Goal: Information Seeking & Learning: Learn about a topic

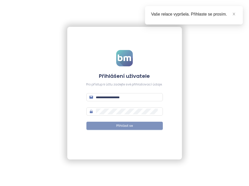
type input "**********"
click at [122, 125] on span "Přihlásit se" at bounding box center [124, 125] width 17 height 5
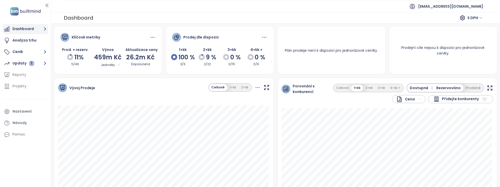
click at [23, 26] on button "Dashboard" at bounding box center [26, 29] width 46 height 10
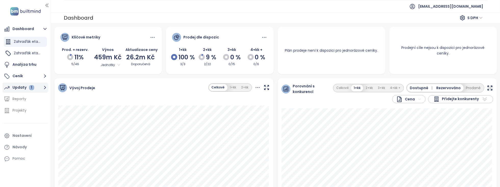
click at [28, 87] on div "Updaty 1" at bounding box center [23, 87] width 22 height 6
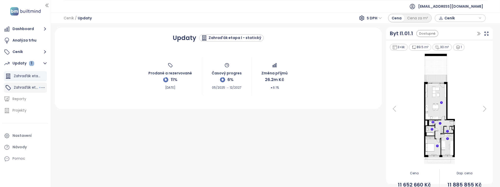
click at [26, 88] on span "Zahraďák etapa I" at bounding box center [29, 87] width 31 height 5
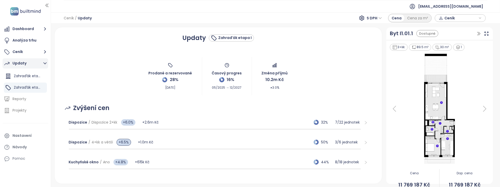
click at [19, 64] on div "Updaty" at bounding box center [19, 63] width 14 height 6
click at [20, 64] on div "Updaty" at bounding box center [19, 63] width 14 height 6
click at [23, 74] on span "Zahraďák etapa I - statický" at bounding box center [38, 75] width 49 height 5
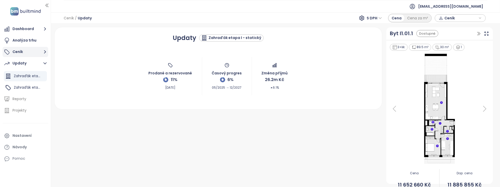
click at [20, 49] on button "Ceník" at bounding box center [26, 52] width 46 height 10
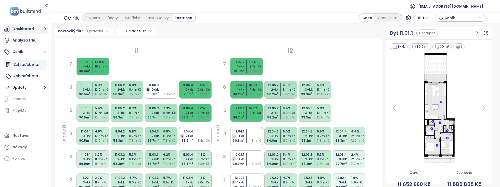
click at [24, 29] on button "Dashboard" at bounding box center [26, 29] width 46 height 10
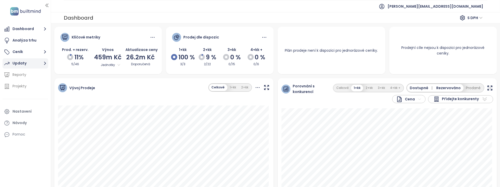
click at [20, 63] on div "Updaty" at bounding box center [19, 63] width 14 height 6
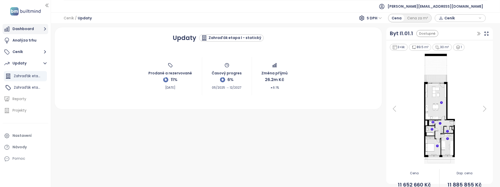
click at [22, 29] on button "Dashboard" at bounding box center [26, 29] width 46 height 10
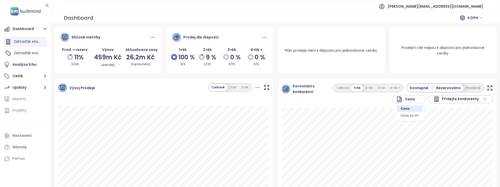
click at [414, 101] on html "Dashboard Zahraďák etapa I - statický Zahraďák etapa I Analýza trhu Ceník Updat…" at bounding box center [250, 93] width 500 height 187
click at [415, 100] on html "Dashboard Zahraďák etapa I - statický Zahraďák etapa I Analýza trhu Ceník Updat…" at bounding box center [250, 93] width 500 height 187
click at [23, 53] on span "Zahraďák etapa I" at bounding box center [29, 53] width 31 height 5
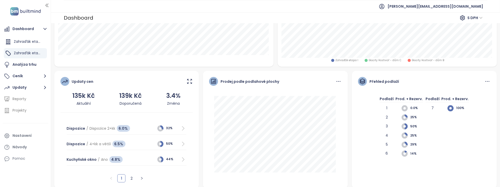
scroll to position [156, 0]
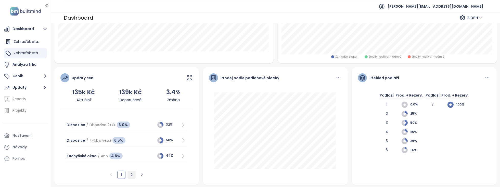
click at [131, 174] on link "2" at bounding box center [132, 175] width 8 height 8
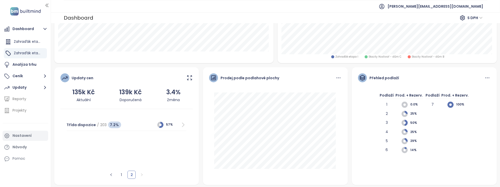
click at [17, 136] on div "Nastavení" at bounding box center [21, 136] width 19 height 6
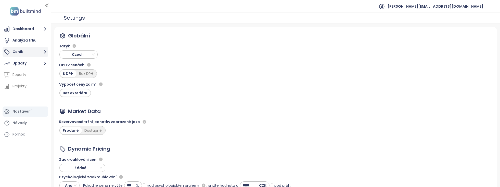
click at [18, 53] on button "Ceník" at bounding box center [26, 52] width 46 height 10
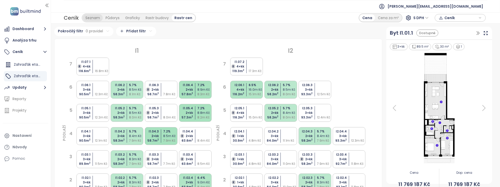
click at [94, 18] on div "Seznam" at bounding box center [93, 17] width 20 height 7
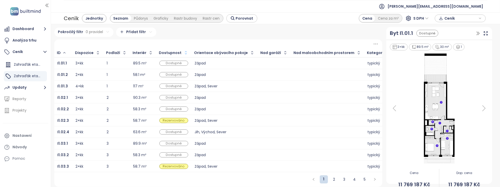
click at [185, 51] on icon "button" at bounding box center [186, 52] width 2 height 3
click at [184, 52] on icon "button" at bounding box center [185, 52] width 2 height 1
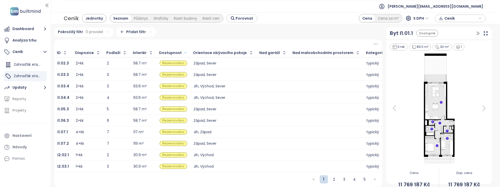
scroll to position [1, 0]
click at [330, 179] on link "2" at bounding box center [334, 180] width 8 height 8
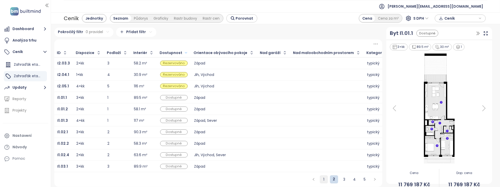
click at [322, 180] on link "1" at bounding box center [324, 180] width 8 height 8
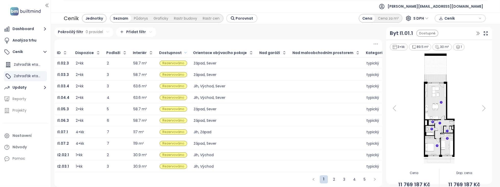
scroll to position [0, 0]
click at [25, 51] on button "Ceník" at bounding box center [26, 52] width 46 height 10
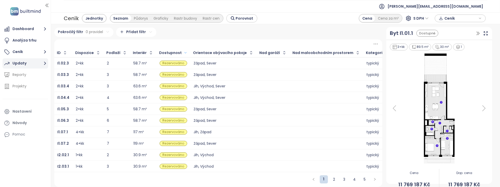
click at [17, 63] on div "Updaty" at bounding box center [19, 63] width 14 height 6
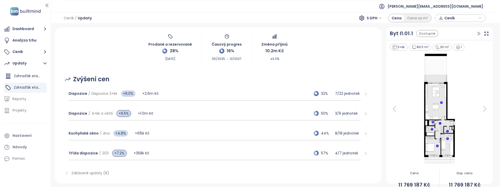
scroll to position [29, 0]
click at [364, 94] on icon "right" at bounding box center [366, 94] width 4 height 4
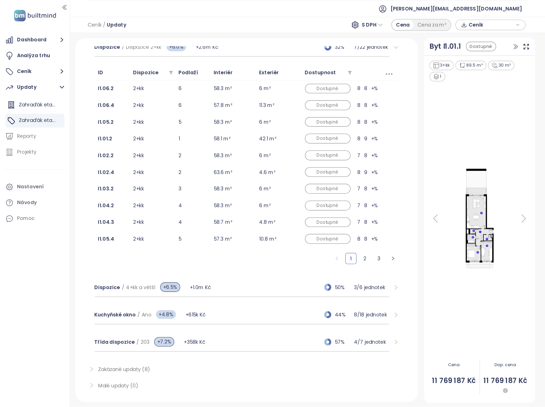
scroll to position [72, 0]
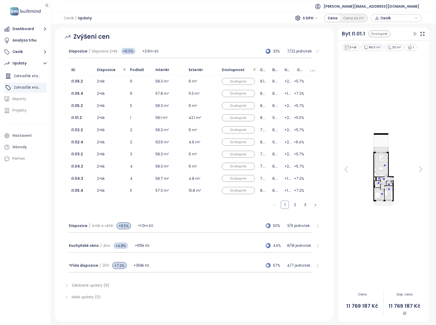
drag, startPoint x: 187, startPoint y: 0, endPoint x: 398, endPoint y: 244, distance: 322.6
click at [398, 187] on div at bounding box center [383, 170] width 84 height 236
click at [424, 32] on icon at bounding box center [422, 33] width 5 height 5
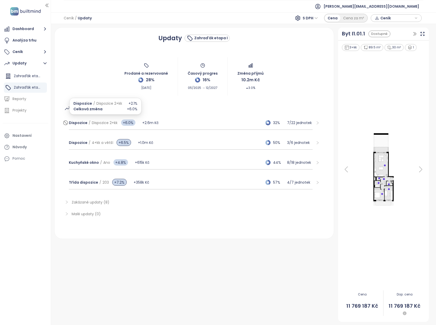
click at [74, 123] on span "Dispozice" at bounding box center [78, 122] width 19 height 5
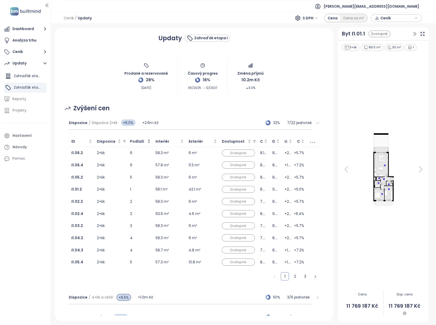
click at [149, 140] on div "Podlaží" at bounding box center [140, 142] width 20 height 6
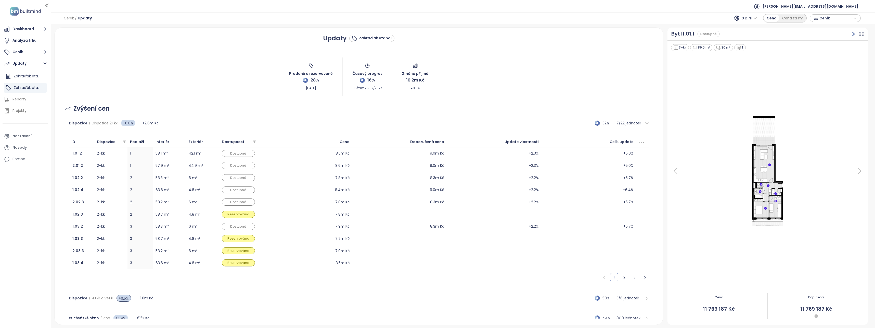
click at [500, 34] on icon "button" at bounding box center [854, 33] width 5 height 5
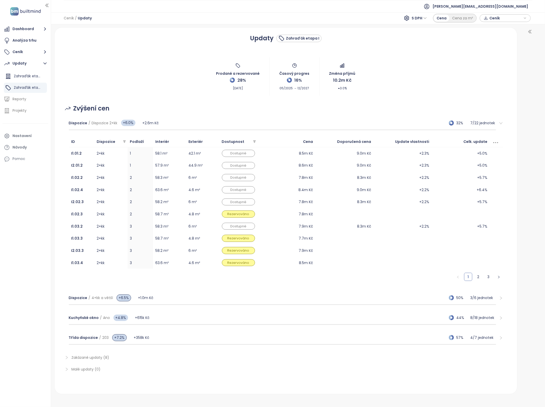
drag, startPoint x: 430, startPoint y: 0, endPoint x: 534, endPoint y: 239, distance: 260.7
click at [500, 187] on div at bounding box center [530, 216] width 16 height 376
click at [254, 142] on icon "filter" at bounding box center [254, 141] width 3 height 3
click at [234, 149] on span "Dostupné" at bounding box center [230, 150] width 19 height 5
click at [248, 169] on span "Potvrdit" at bounding box center [245, 170] width 14 height 6
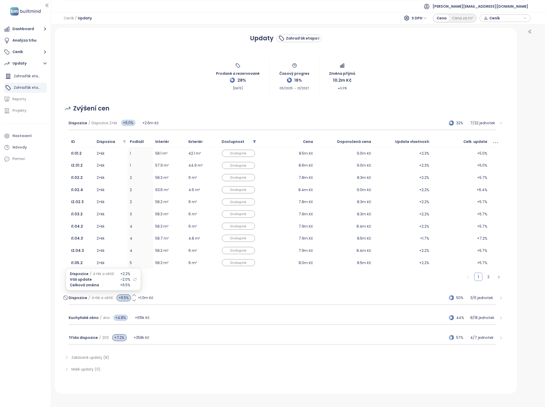
click at [122, 187] on span "+6.5%" at bounding box center [124, 297] width 15 height 7
click at [132, 187] on icon at bounding box center [134, 300] width 5 height 5
click at [133, 187] on icon at bounding box center [134, 295] width 3 height 2
click at [77, 187] on span "Dispozice" at bounding box center [78, 297] width 19 height 5
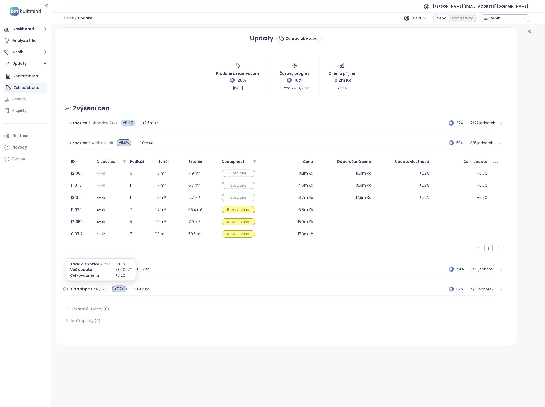
click at [84, 187] on span "Třída dispozice" at bounding box center [83, 288] width 29 height 5
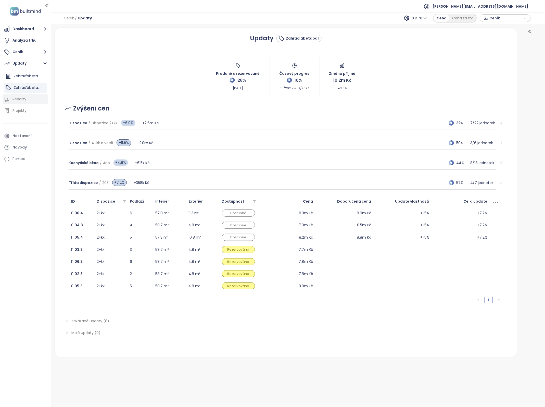
click at [19, 101] on div "Reporty" at bounding box center [19, 99] width 14 height 6
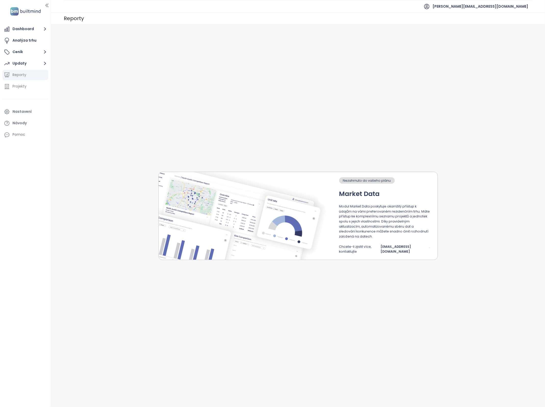
click at [19, 74] on div "Reporty" at bounding box center [19, 75] width 14 height 6
click at [21, 87] on div "Projekty" at bounding box center [19, 86] width 14 height 6
click at [21, 64] on div "Updaty" at bounding box center [19, 63] width 14 height 6
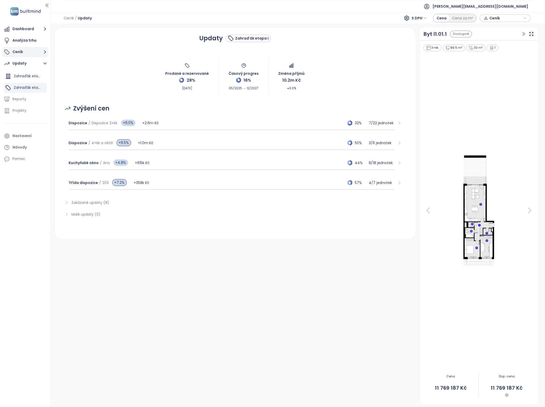
click at [24, 53] on button "Ceník" at bounding box center [26, 52] width 46 height 10
